Goal: Task Accomplishment & Management: Use online tool/utility

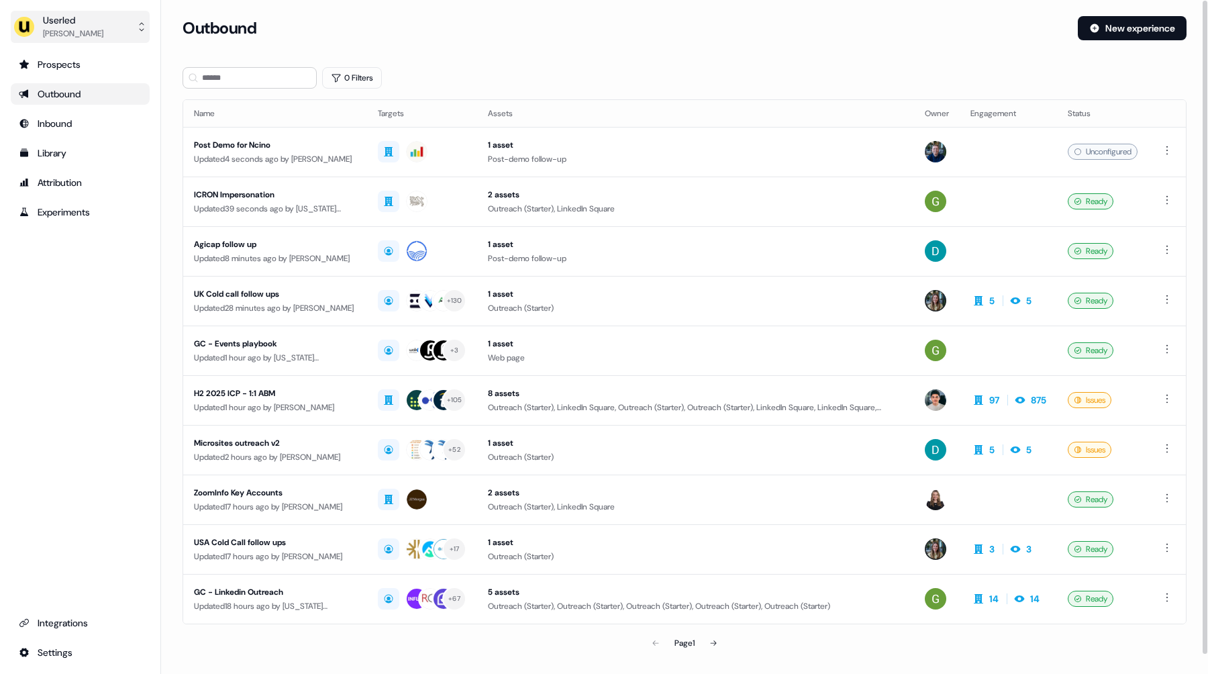
click at [66, 24] on div "Userled" at bounding box center [73, 19] width 60 height 13
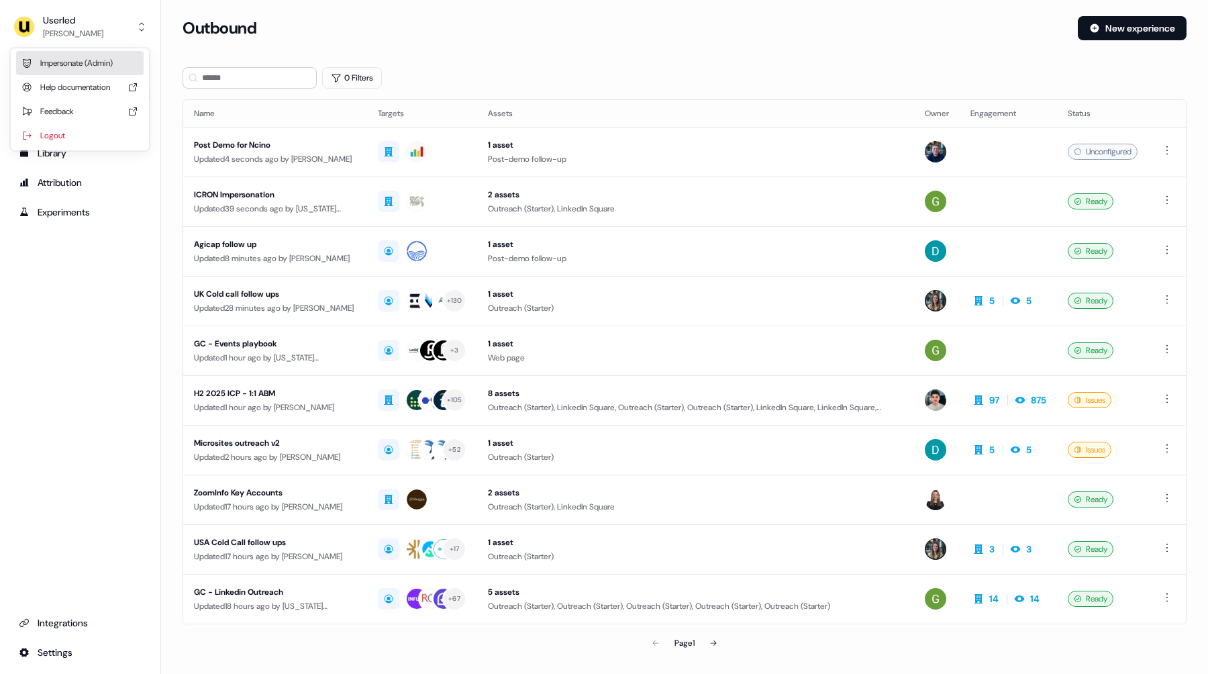
click at [62, 65] on div "Impersonate (Admin)" at bounding box center [80, 63] width 128 height 24
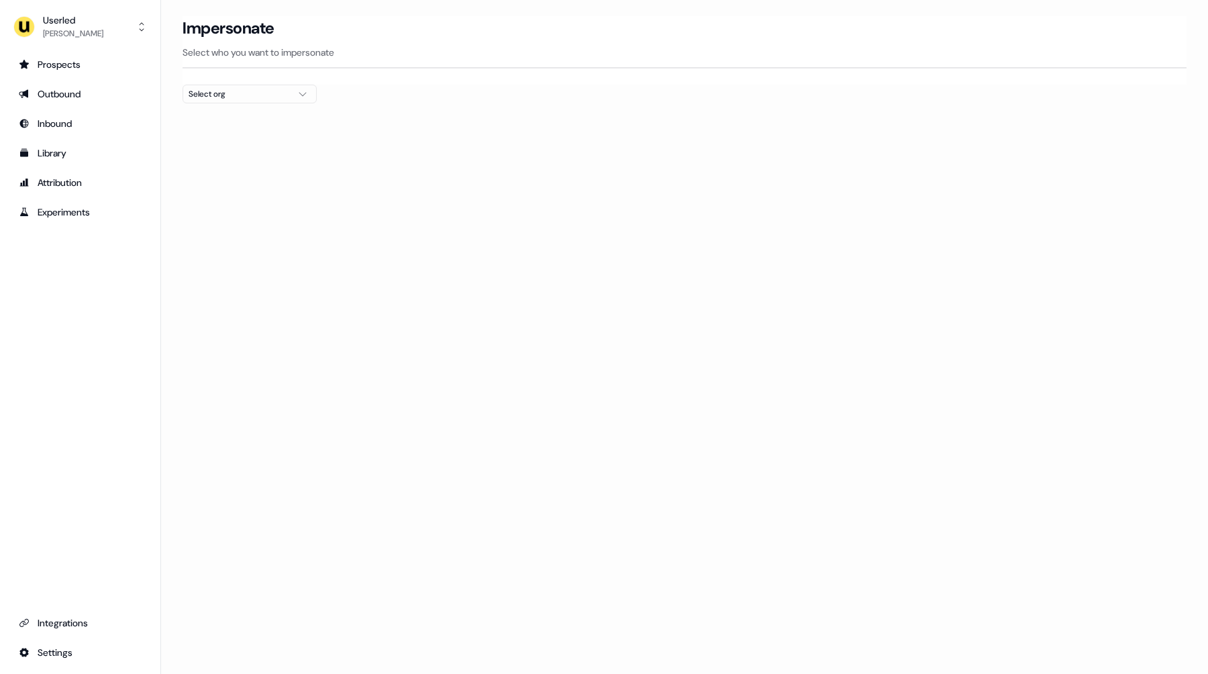
click at [225, 97] on div "Select org" at bounding box center [239, 93] width 101 height 13
type input "****"
click at [235, 145] on div "[PERSON_NAME] People" at bounding box center [249, 142] width 133 height 21
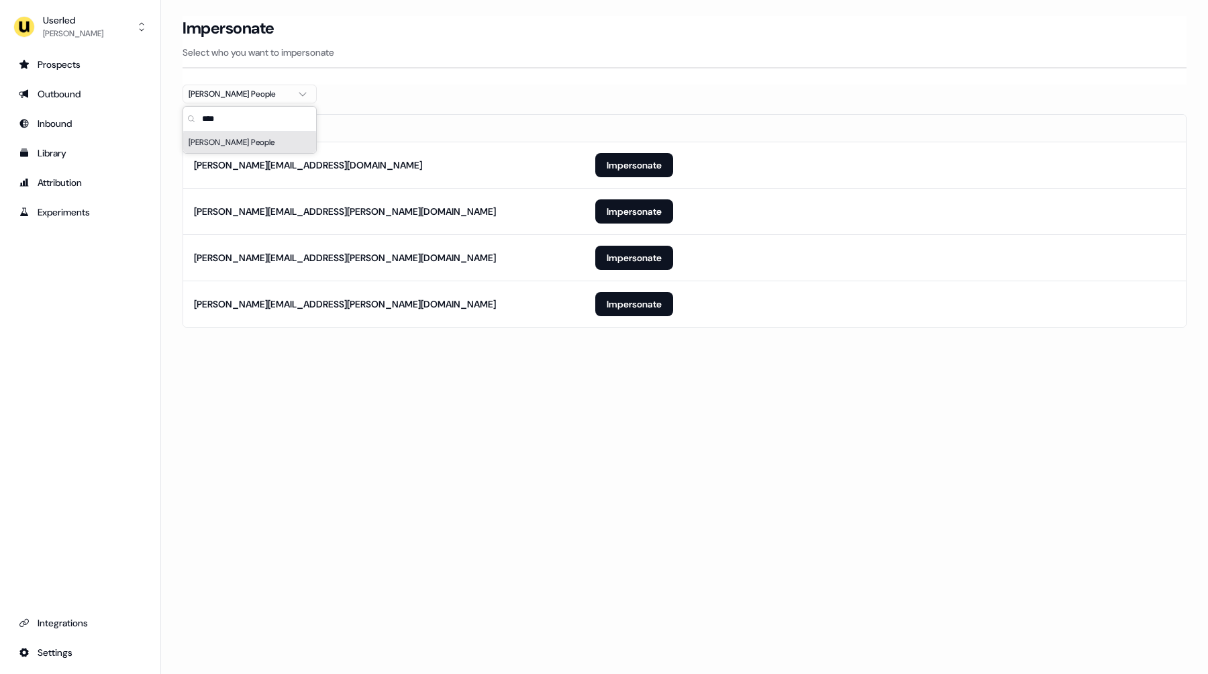
click at [507, 376] on div "Loading... Impersonate Select who you want to impersonate [PERSON_NAME] People …" at bounding box center [684, 337] width 1047 height 674
click at [619, 304] on button "Impersonate" at bounding box center [634, 304] width 78 height 24
